Goal: Register for event/course

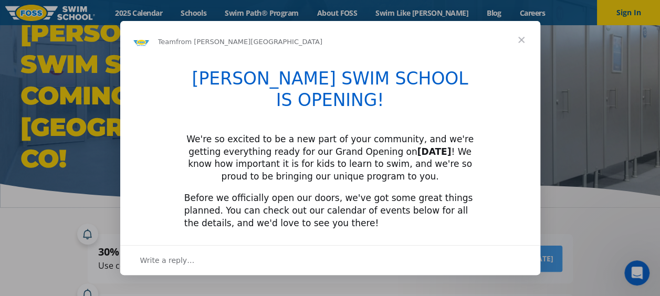
click at [516, 39] on span "Close" at bounding box center [521, 40] width 38 height 38
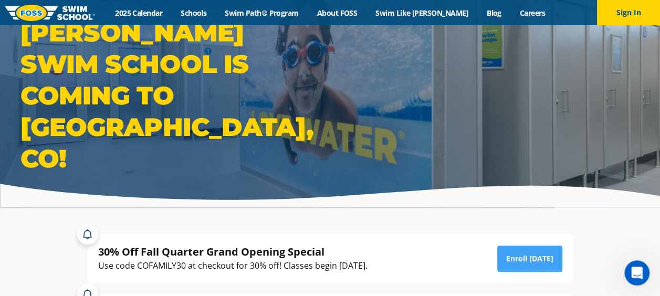
scroll to position [157, 0]
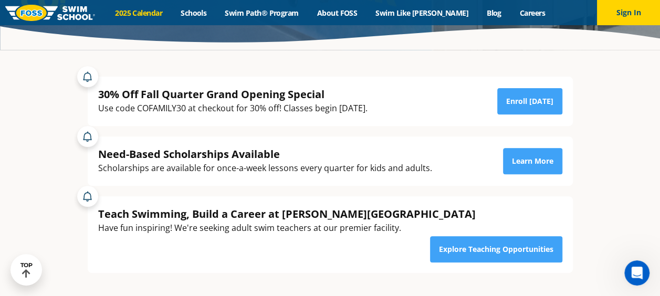
click at [171, 13] on link "2025 Calendar" at bounding box center [139, 13] width 66 height 10
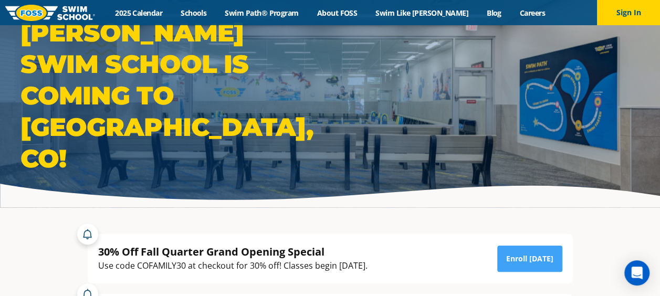
click at [77, 9] on img at bounding box center [50, 13] width 90 height 16
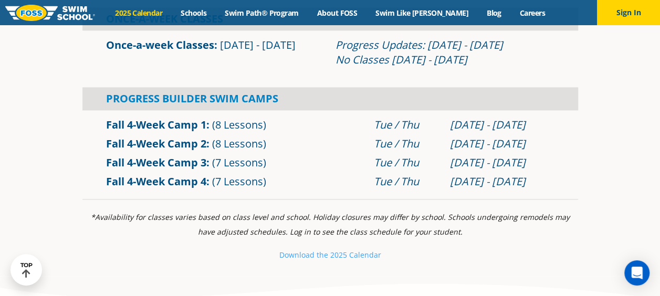
scroll to position [735, 0]
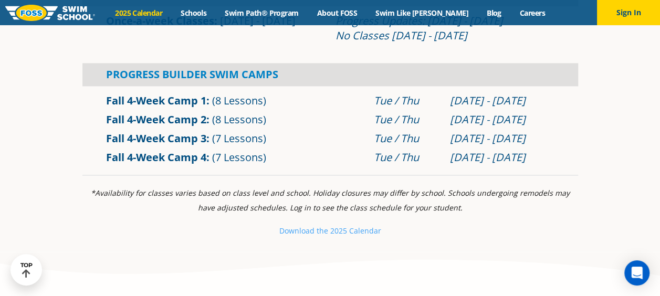
click at [249, 103] on span "(8 Lessons)" at bounding box center [239, 100] width 54 height 14
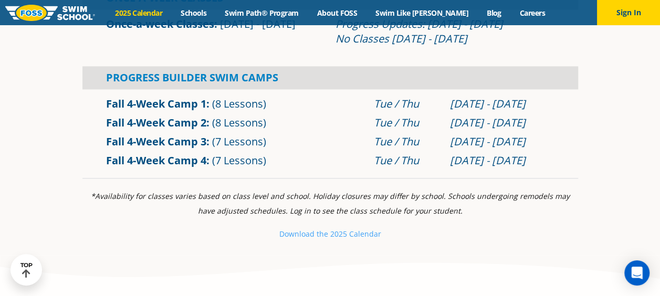
scroll to position [787, 0]
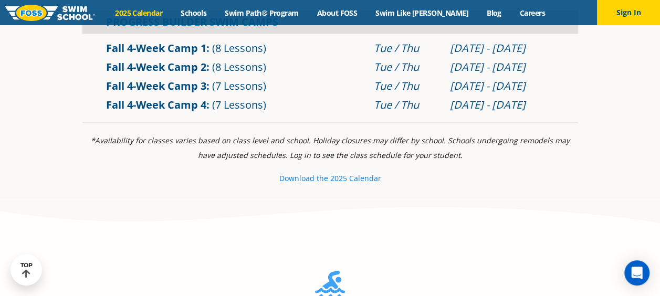
click at [347, 179] on small "e 2025 Calendar" at bounding box center [352, 178] width 57 height 10
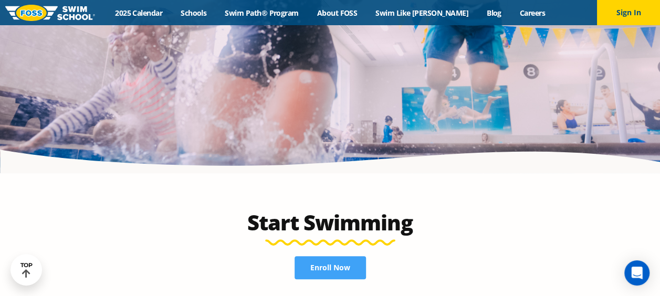
scroll to position [2169, 0]
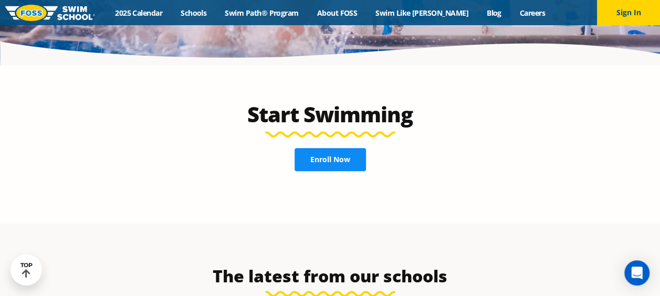
click at [326, 156] on span "Enroll Now" at bounding box center [330, 159] width 40 height 7
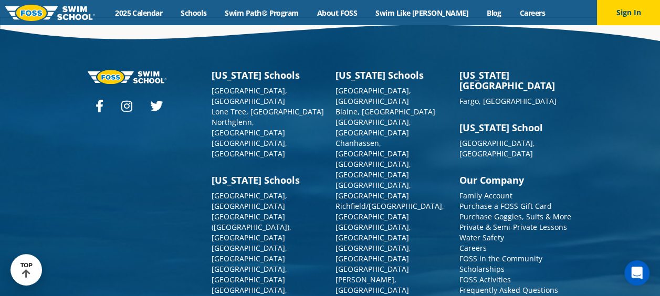
scroll to position [2641, 0]
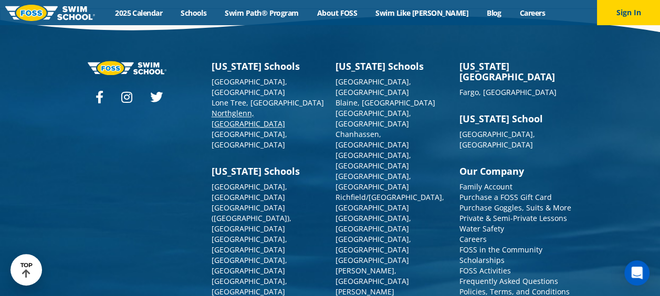
click at [240, 108] on link "Northglenn, [GEOGRAPHIC_DATA]" at bounding box center [247, 118] width 73 height 20
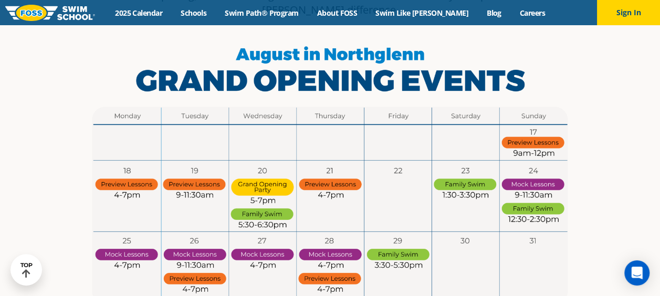
scroll to position [525, 0]
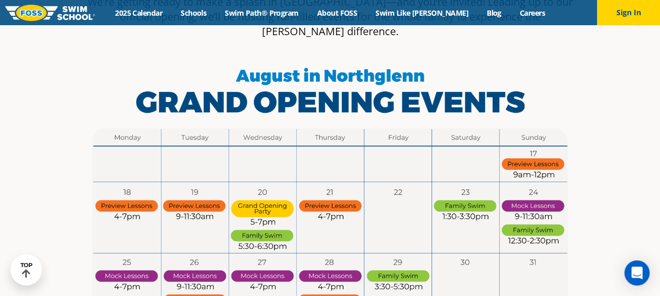
click at [457, 164] on img at bounding box center [329, 197] width 495 height 279
click at [462, 158] on img at bounding box center [329, 197] width 495 height 279
click at [464, 161] on img at bounding box center [329, 197] width 495 height 279
